Goal: Find specific page/section: Find specific page/section

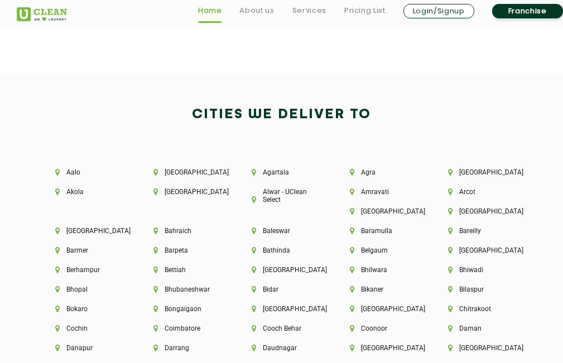
scroll to position [2176, 0]
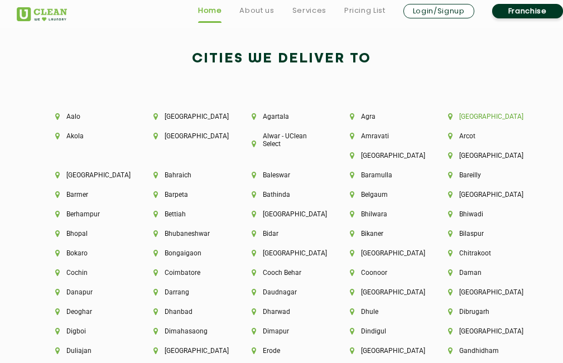
click at [475, 118] on li "[GEOGRAPHIC_DATA]" at bounding box center [478, 117] width 60 height 8
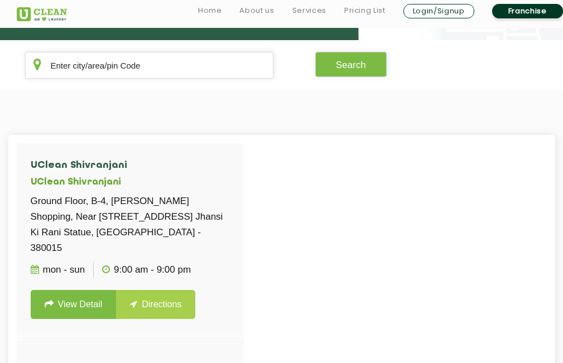
scroll to position [279, 0]
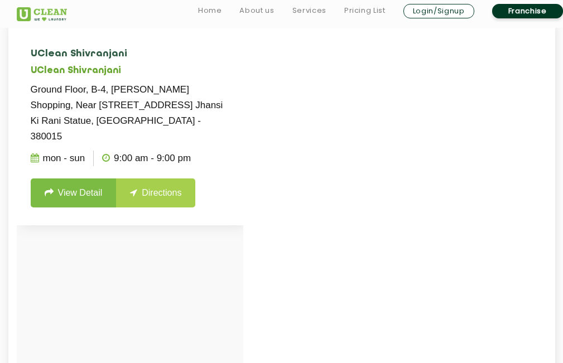
click at [85, 179] on link "View Detail" at bounding box center [74, 193] width 86 height 29
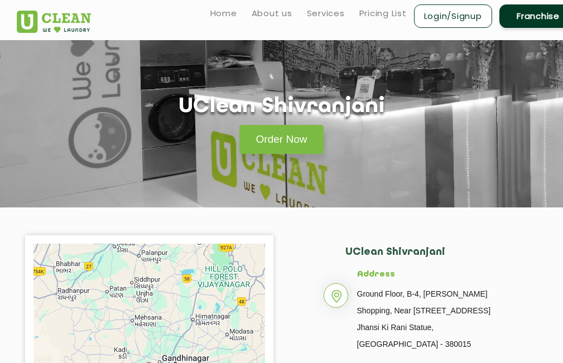
scroll to position [279, 0]
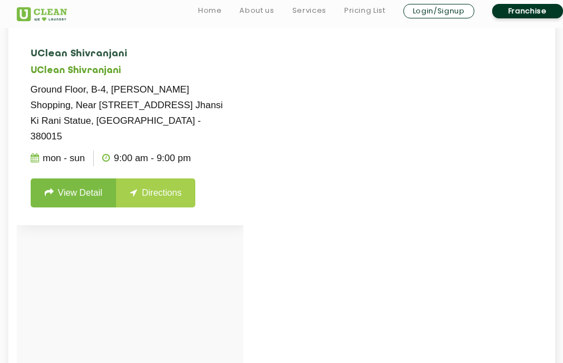
click at [146, 179] on link "Directions" at bounding box center [155, 193] width 79 height 29
drag, startPoint x: 215, startPoint y: 120, endPoint x: 29, endPoint y: 56, distance: 196.5
click at [29, 56] on li "UClean Shivranjani UClean Shivranjani Ground Floor, B-4, Umiya Shopping, Near S…" at bounding box center [130, 129] width 226 height 194
copy li "UClean Shivranjani UClean Shivranjani Ground Floor, B-4, Umiya Shopping, Near S…"
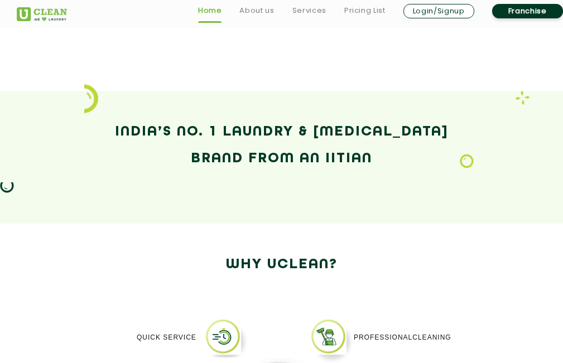
scroll to position [1506, 0]
